Goal: Information Seeking & Learning: Learn about a topic

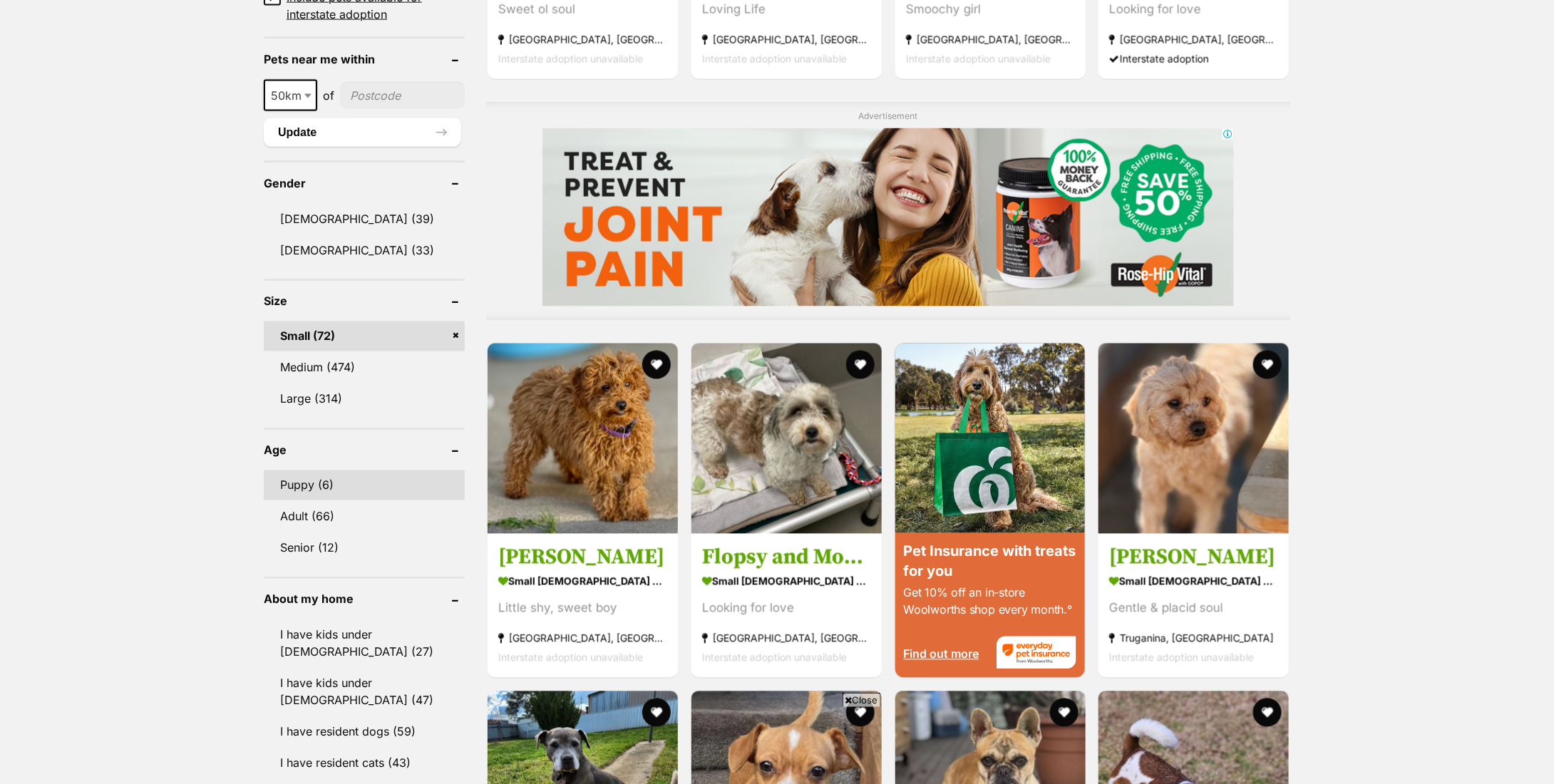
click at [327, 478] on link "Puppy (6)" at bounding box center [365, 485] width 201 height 30
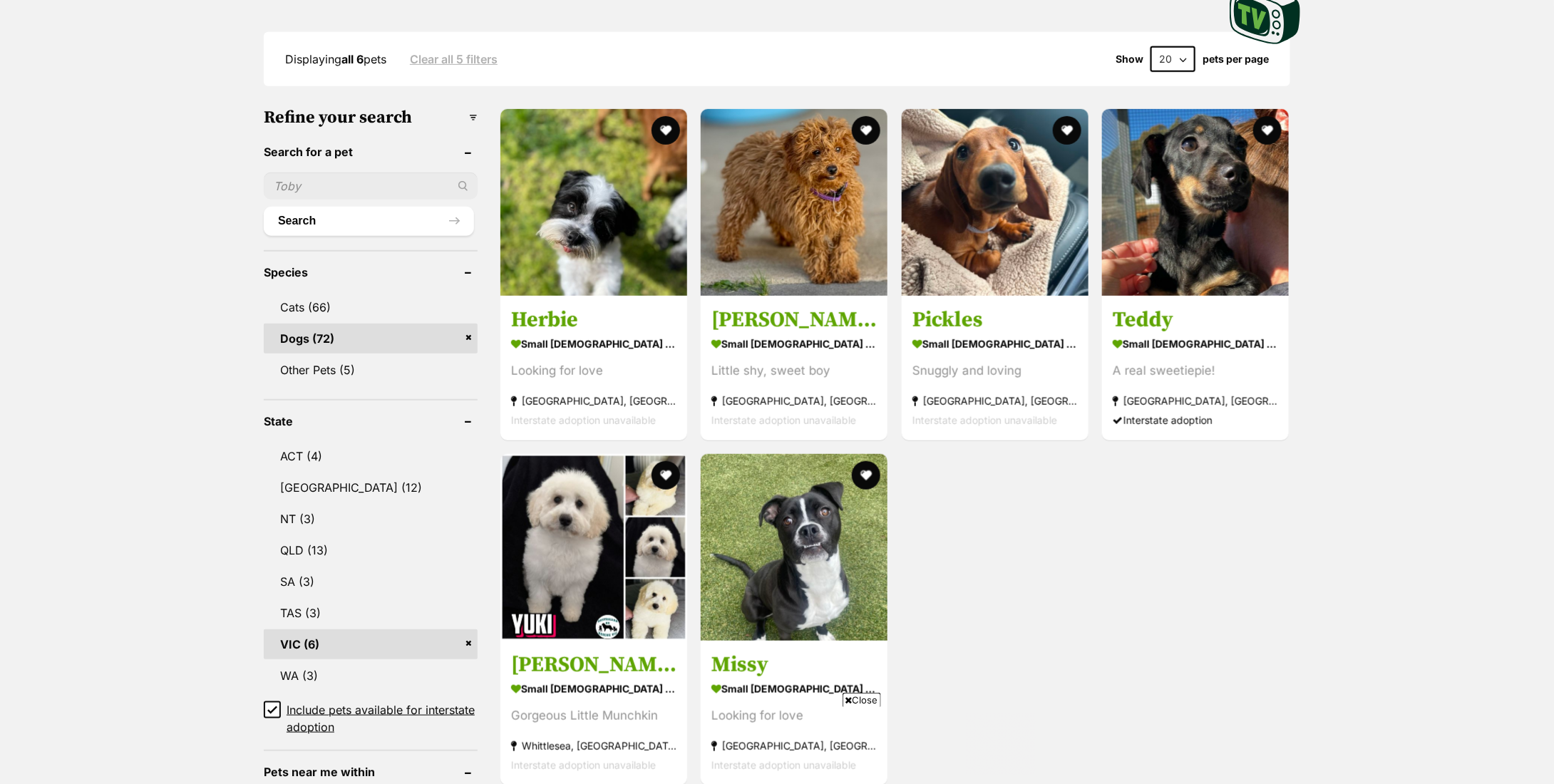
scroll to position [712, 0]
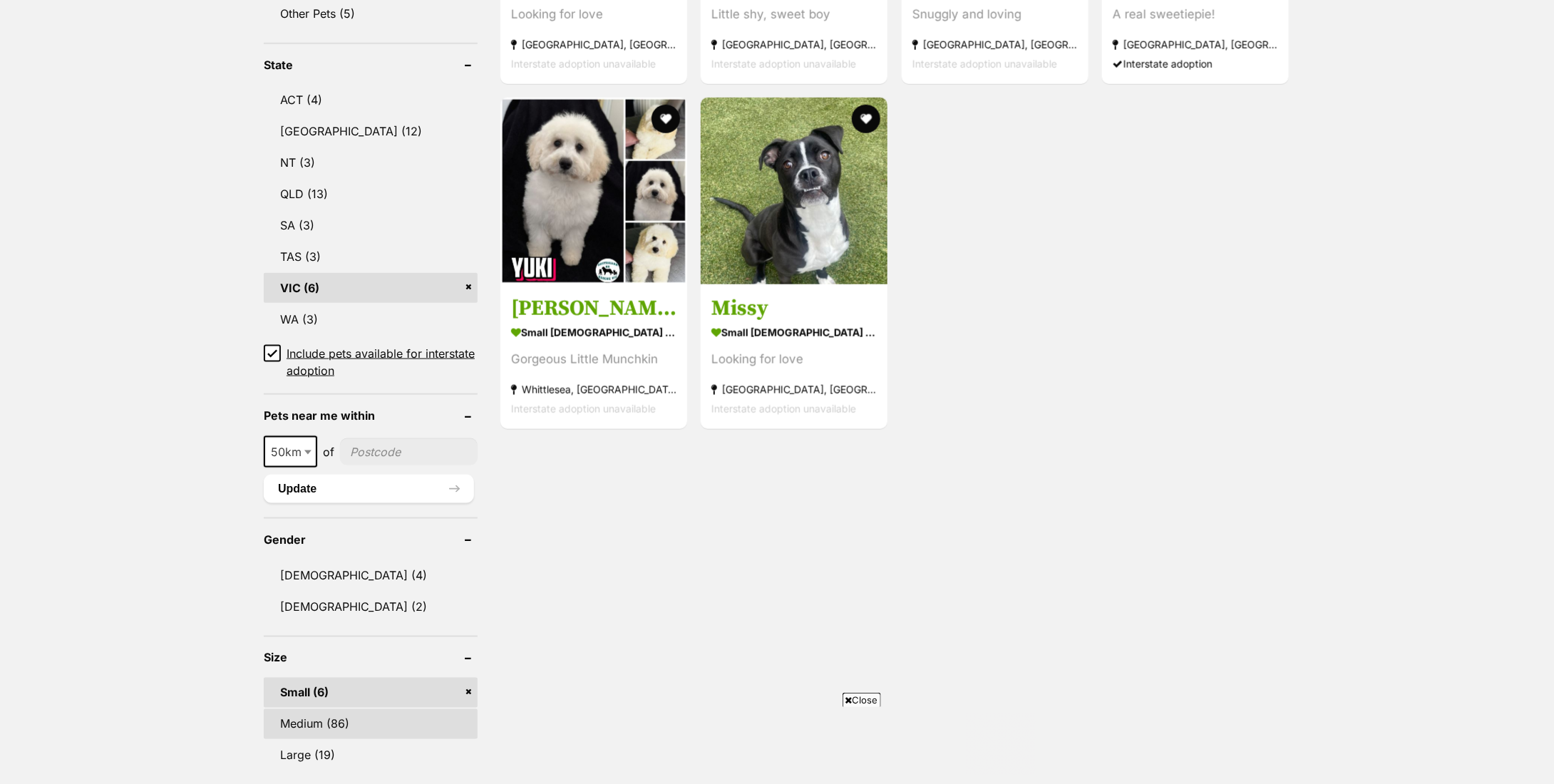
click at [302, 725] on link "Medium (86)" at bounding box center [371, 724] width 214 height 30
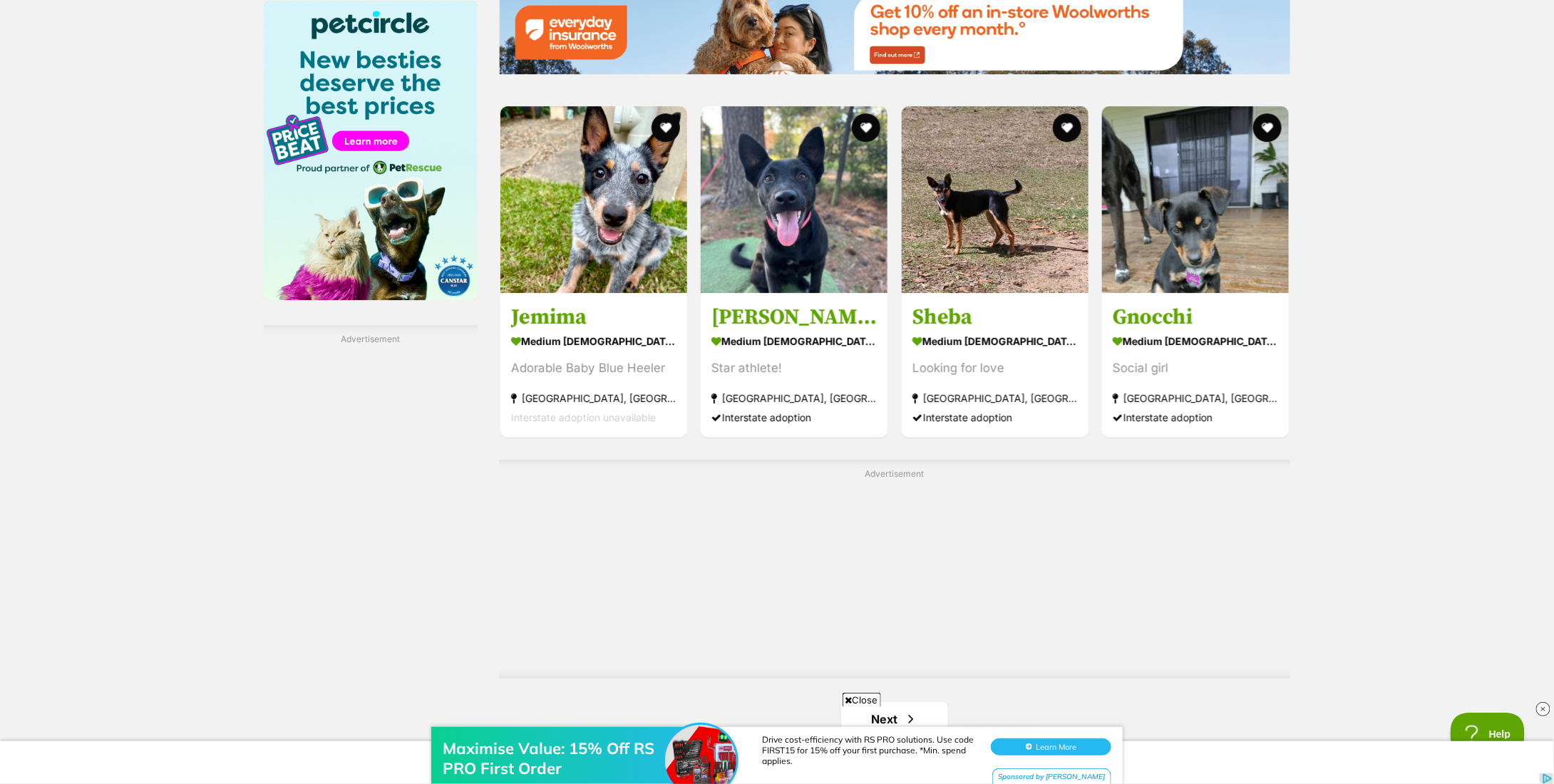
click at [914, 717] on div "Maximise Value: 15% Off RS PRO First Order Drive cost-efficiency with RS PRO so…" at bounding box center [777, 748] width 1554 height 72
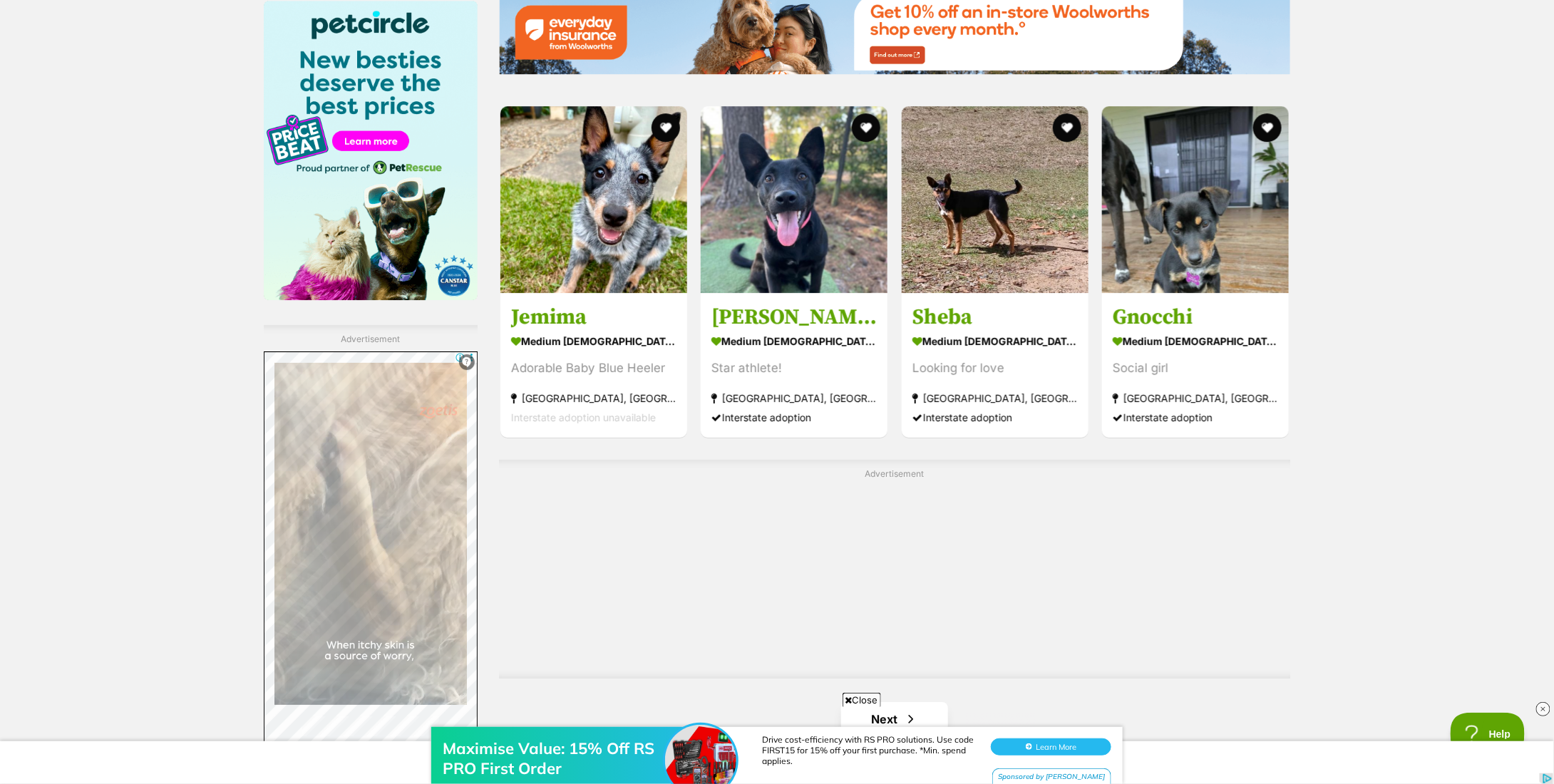
scroll to position [2493, 0]
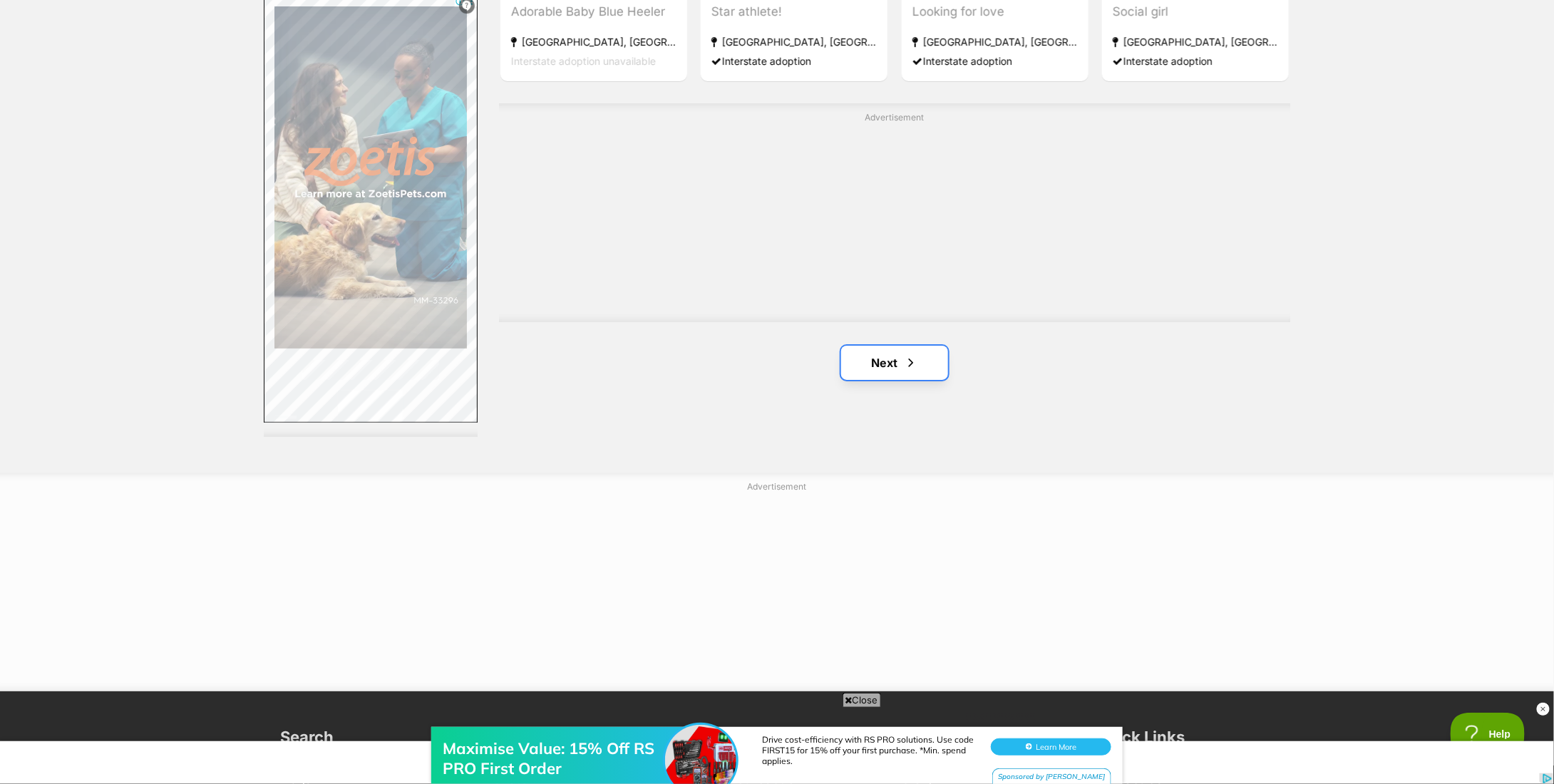
click at [940, 367] on link "Next" at bounding box center [894, 363] width 107 height 34
